Goal: Task Accomplishment & Management: Manage account settings

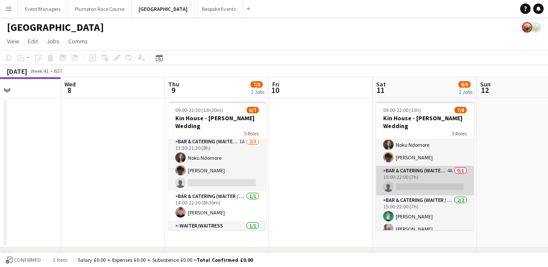
scroll to position [87, 0]
click at [409, 169] on app-card-role "Bar & Catering (Waiter / waitress) 4A 0/1 15:00-22:00 (7h) single-neutral-actio…" at bounding box center [424, 182] width 97 height 30
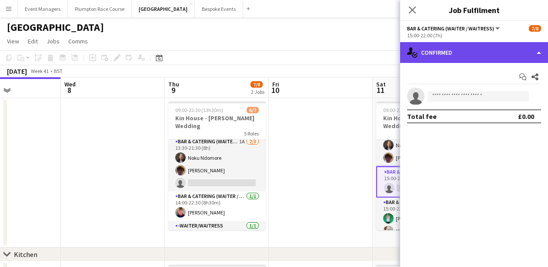
click at [458, 53] on div "single-neutral-actions-check-2 Confirmed" at bounding box center [474, 52] width 148 height 21
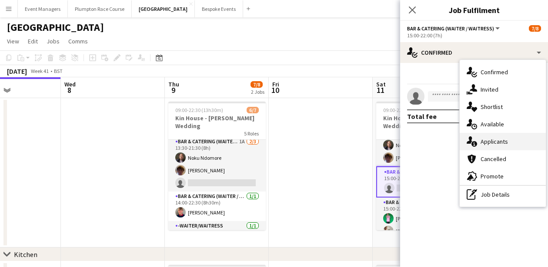
click at [485, 143] on span "Applicants" at bounding box center [494, 142] width 27 height 8
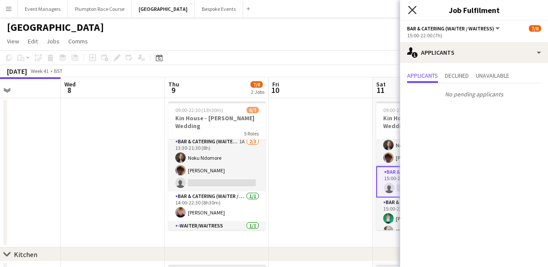
click at [413, 11] on icon at bounding box center [412, 10] width 8 height 8
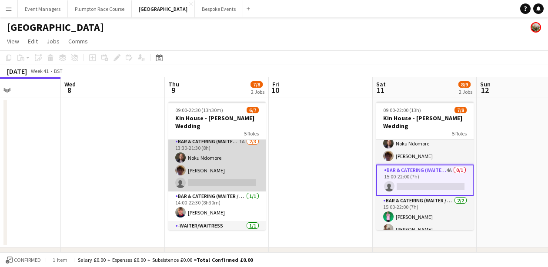
scroll to position [63, 0]
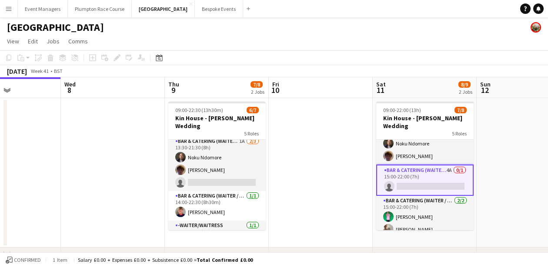
click at [411, 169] on app-card-role "Bar & Catering (Waiter / waitress) 4A 0/1 15:00-22:00 (7h) single-neutral-actio…" at bounding box center [424, 180] width 97 height 31
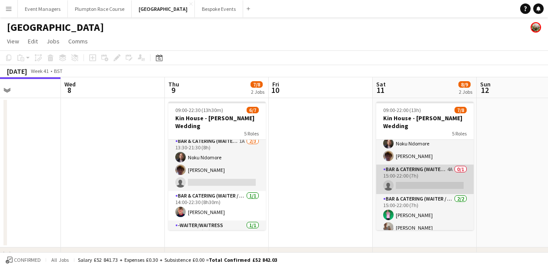
scroll to position [87, 0]
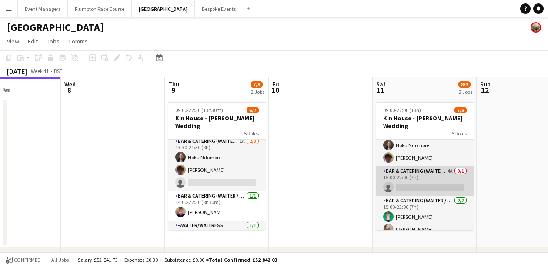
click at [412, 174] on app-card-role "Bar & Catering (Waiter / waitress) 4A 0/1 15:00-22:00 (7h) single-neutral-actio…" at bounding box center [424, 182] width 97 height 30
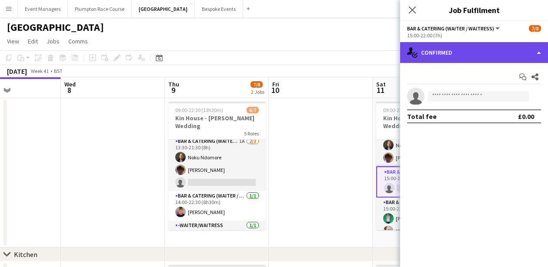
click at [468, 50] on div "single-neutral-actions-check-2 Confirmed" at bounding box center [474, 52] width 148 height 21
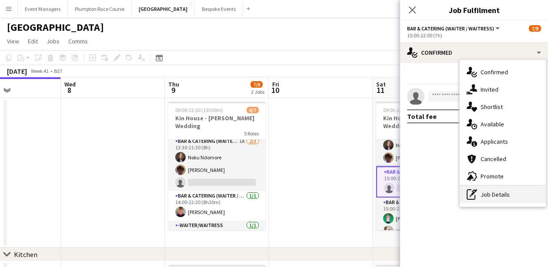
click at [496, 190] on div "pen-write Job Details" at bounding box center [503, 194] width 86 height 17
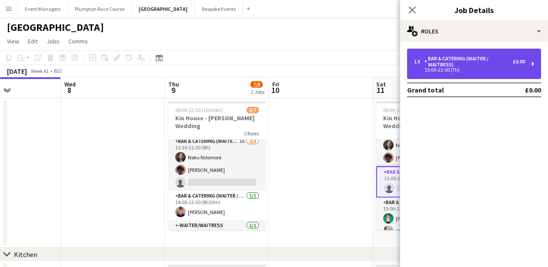
click at [476, 66] on div "Bar & Catering (Waiter / waitress)" at bounding box center [468, 62] width 88 height 12
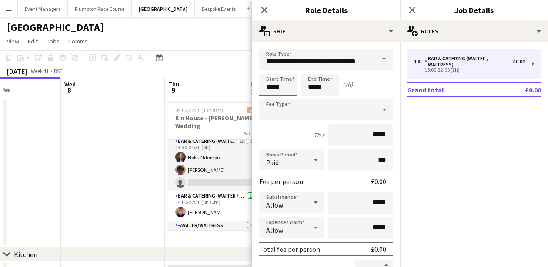
click at [270, 86] on input "*****" at bounding box center [278, 85] width 38 height 22
type input "*****"
click at [314, 88] on input "*****" at bounding box center [320, 85] width 38 height 22
type input "*****"
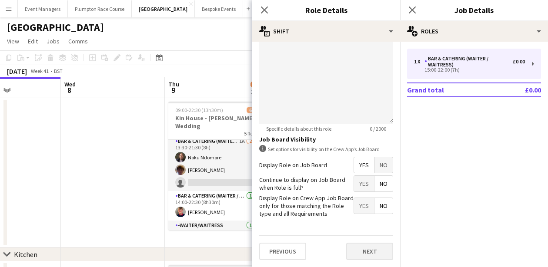
scroll to position [321, 0]
click at [372, 244] on button "Next" at bounding box center [369, 252] width 47 height 17
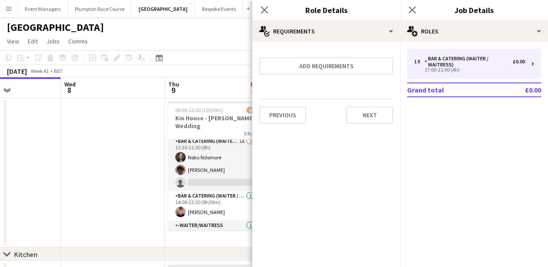
scroll to position [0, 0]
click at [412, 8] on icon "Close pop-in" at bounding box center [412, 10] width 8 height 8
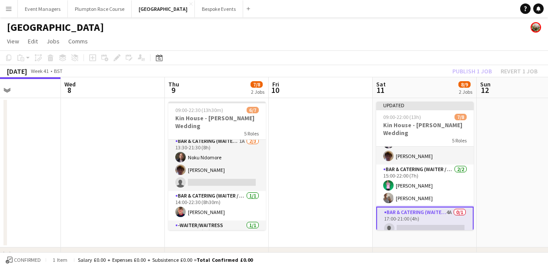
click at [418, 214] on app-card-role "Bar & Catering (Waiter / waitress) 4A 0/1 17:00-21:00 (4h) single-neutral-actio…" at bounding box center [424, 222] width 97 height 31
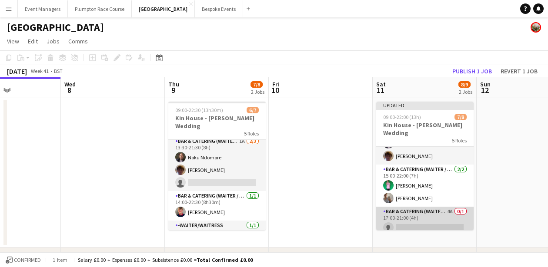
scroll to position [94, 0]
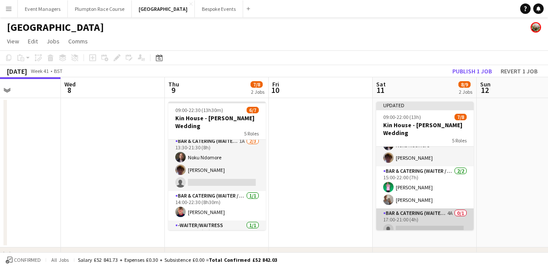
click at [418, 214] on app-card-role "Bar & Catering (Waiter / waitress) 4A 0/1 17:00-21:00 (4h) single-neutral-actio…" at bounding box center [424, 224] width 97 height 30
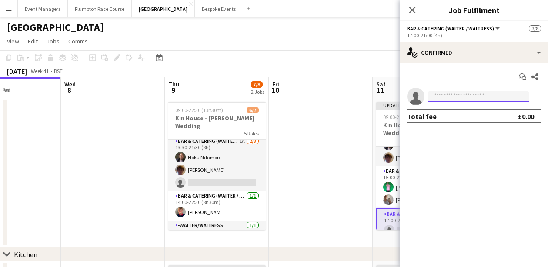
click at [453, 95] on input at bounding box center [478, 96] width 101 height 10
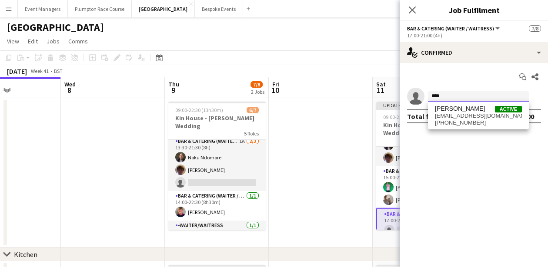
type input "****"
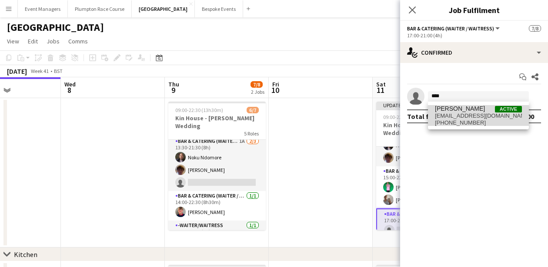
drag, startPoint x: 453, startPoint y: 93, endPoint x: 478, endPoint y: 118, distance: 36.0
click at [478, 118] on span "[EMAIL_ADDRESS][DOMAIN_NAME]" at bounding box center [478, 116] width 87 height 7
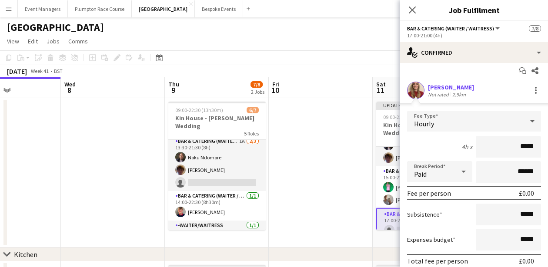
scroll to position [0, 0]
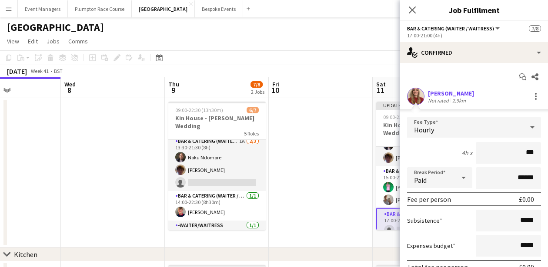
type input "**"
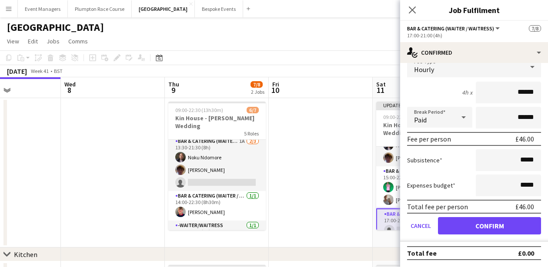
scroll to position [60, 0]
type input "******"
click at [481, 227] on button "Confirm" at bounding box center [489, 225] width 103 height 17
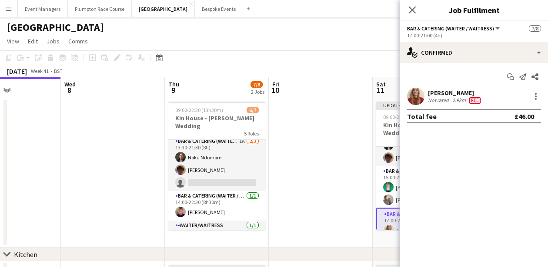
scroll to position [0, 0]
click at [415, 13] on icon at bounding box center [412, 10] width 8 height 8
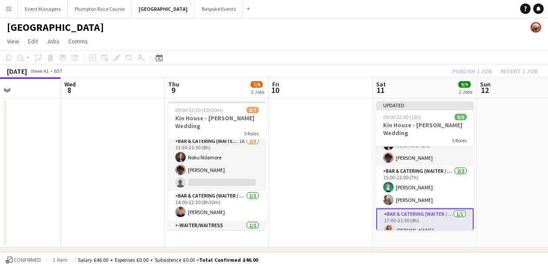
click at [471, 70] on div "Publish 1 job Revert 1 job" at bounding box center [495, 71] width 106 height 11
click at [471, 70] on button "Publish 1 job" at bounding box center [472, 71] width 47 height 11
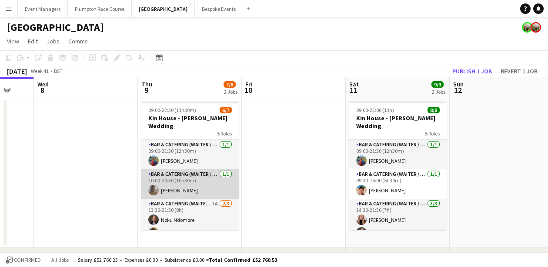
click at [187, 183] on app-card-role "Bar & Catering (Waiter / waitress) [DATE] 10:00-20:30 (10h30m) [PERSON_NAME]" at bounding box center [189, 185] width 97 height 30
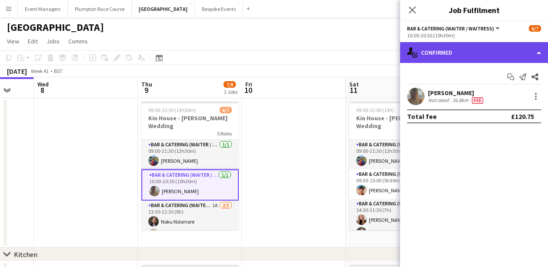
click at [471, 56] on div "single-neutral-actions-check-2 Confirmed" at bounding box center [474, 52] width 148 height 21
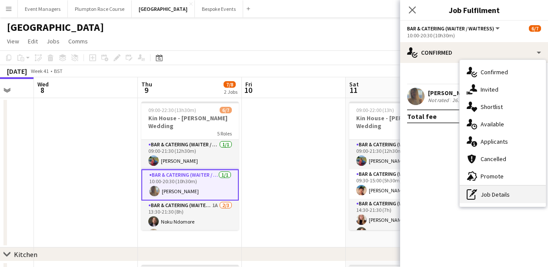
click at [511, 194] on div "pen-write Job Details" at bounding box center [503, 194] width 86 height 17
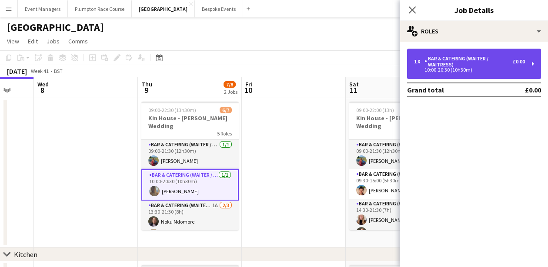
click at [503, 77] on div "1 x Bar & Catering (Waiter / waitress) £0.00 10:00-20:30 (10h30m)" at bounding box center [474, 64] width 134 height 30
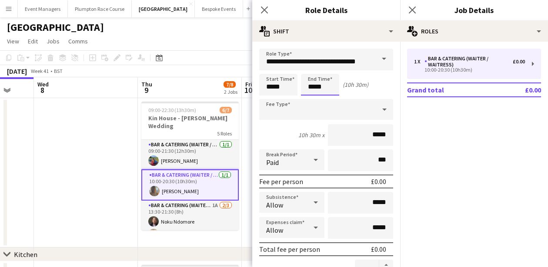
click at [326, 87] on input "*****" at bounding box center [320, 85] width 38 height 22
type input "*****"
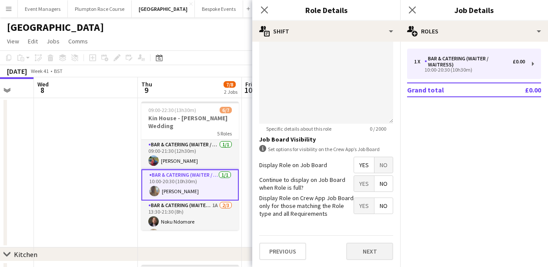
scroll to position [321, 0]
click at [366, 246] on button "Next" at bounding box center [369, 252] width 47 height 17
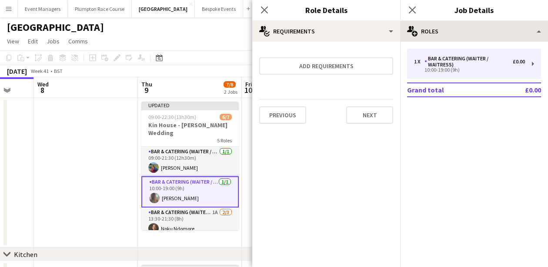
scroll to position [0, 0]
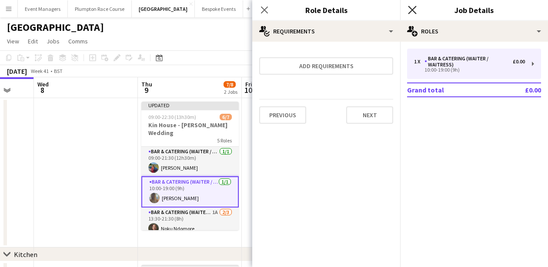
click at [413, 13] on icon "Close pop-in" at bounding box center [412, 10] width 8 height 8
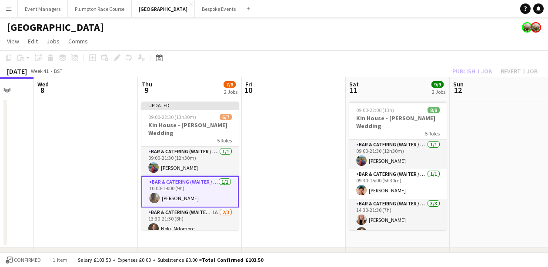
click at [478, 70] on div "Publish 1 job Revert 1 job" at bounding box center [495, 71] width 106 height 11
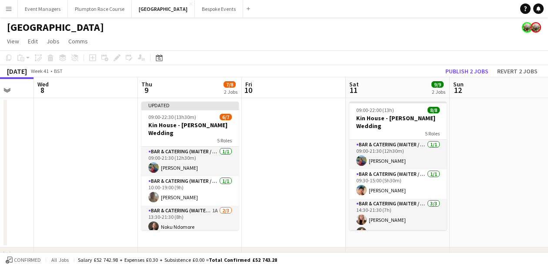
click at [478, 70] on button "Publish 2 jobs" at bounding box center [467, 71] width 50 height 11
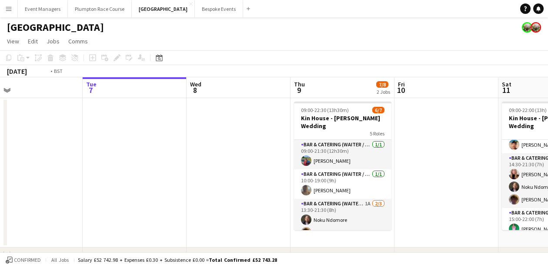
scroll to position [0, 205]
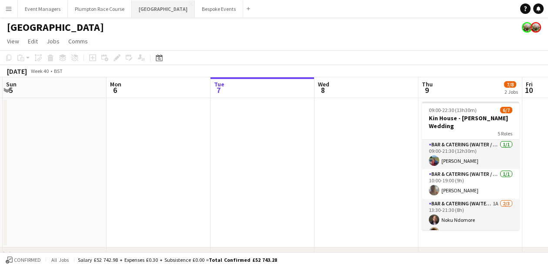
click at [146, 11] on button "[GEOGRAPHIC_DATA] Close" at bounding box center [163, 8] width 63 height 17
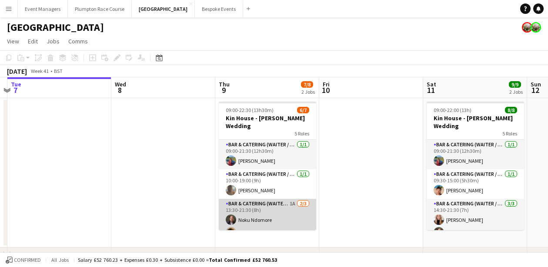
scroll to position [0, 0]
